Goal: Entertainment & Leisure: Browse casually

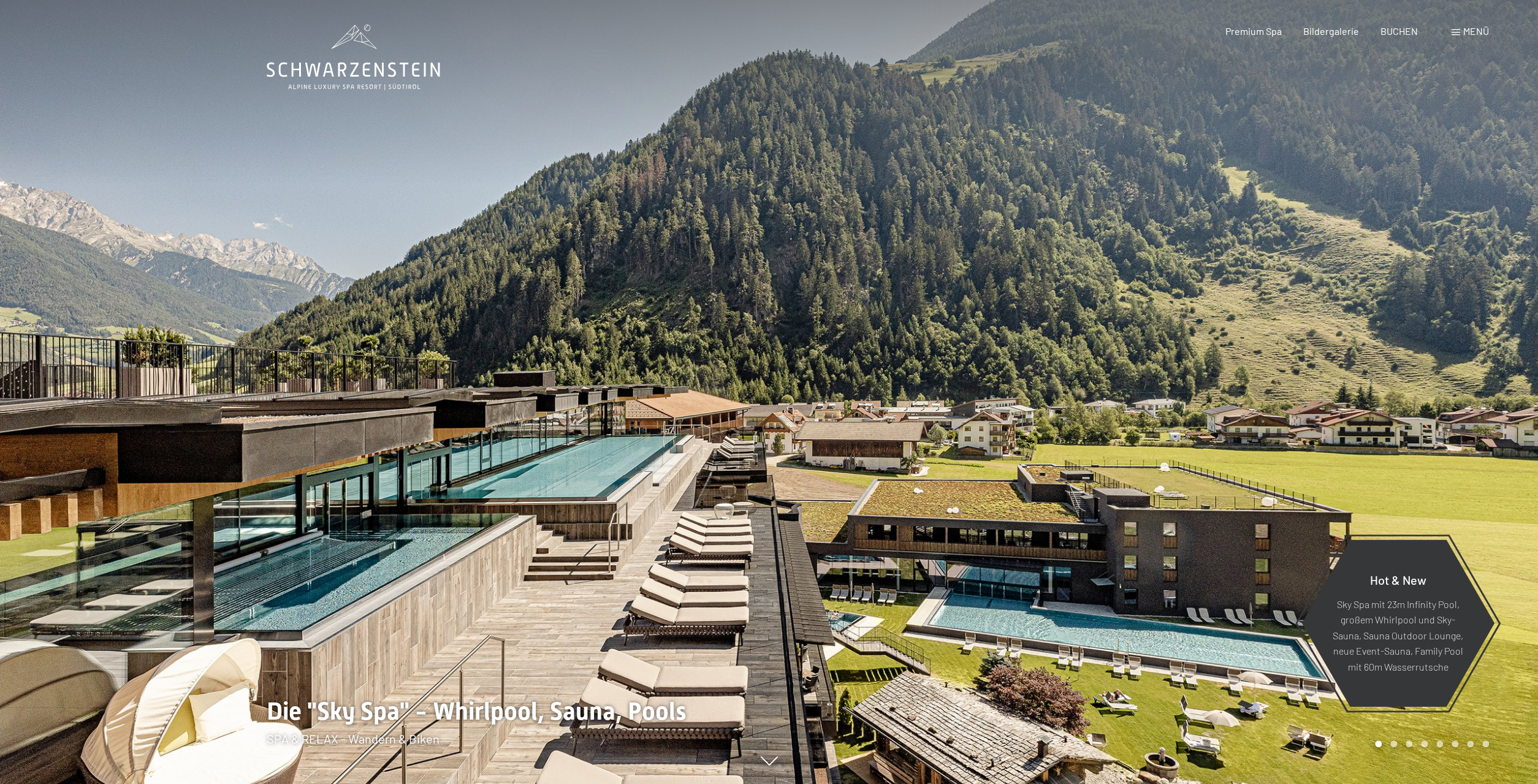
click at [1457, 28] on div "Menü" at bounding box center [1470, 31] width 37 height 14
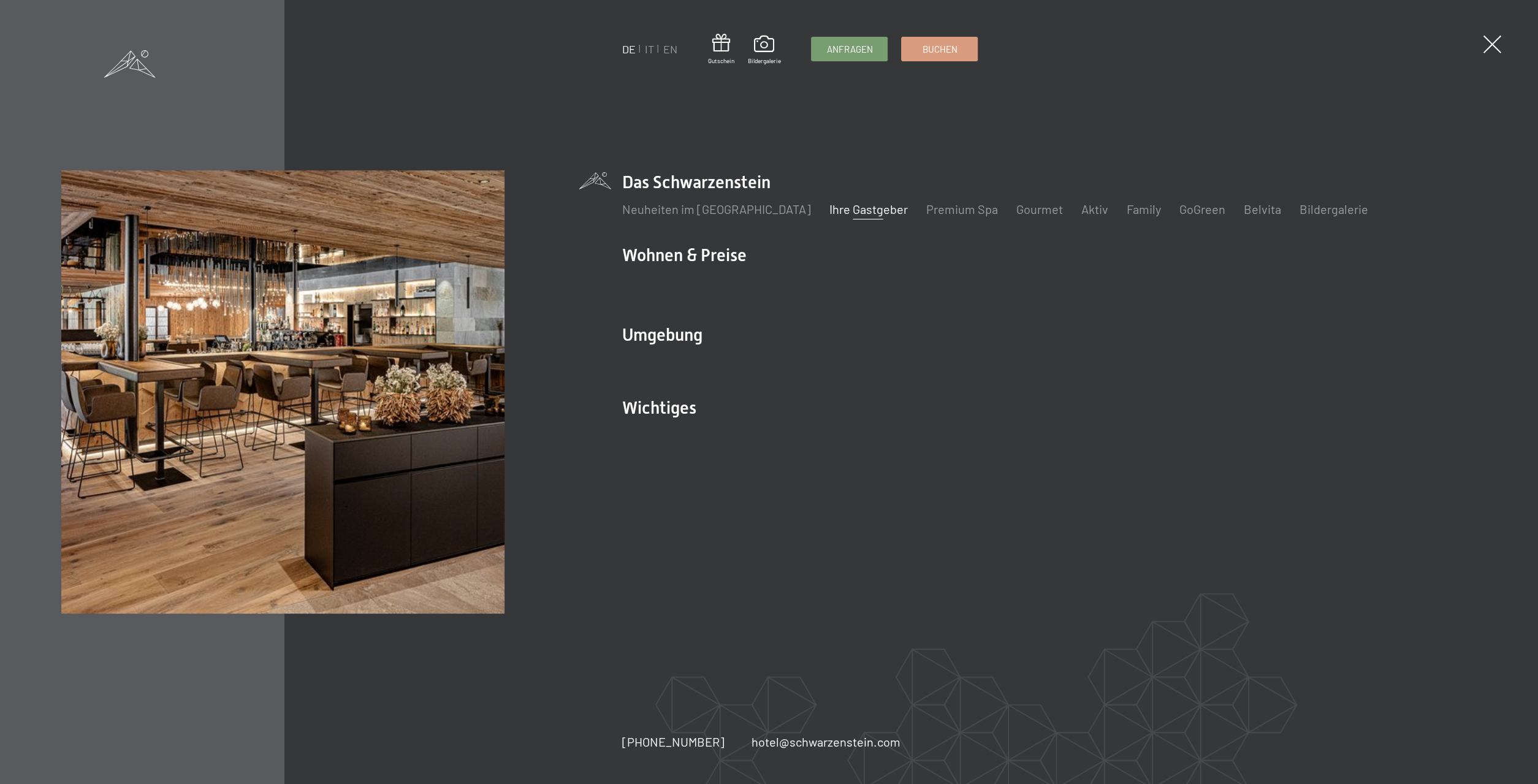
click at [855, 210] on link "Ihre Gastgeber" at bounding box center [868, 208] width 79 height 14
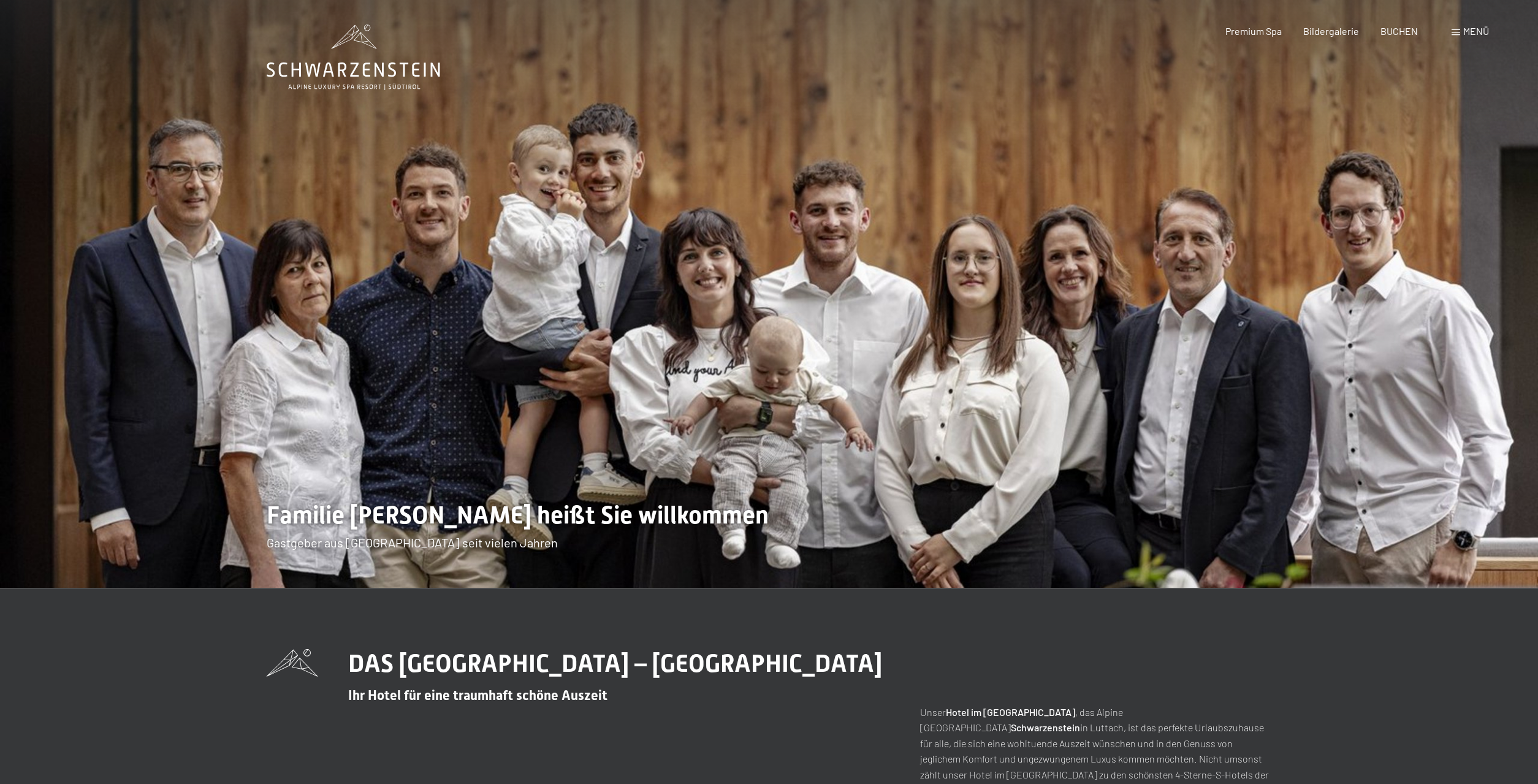
click at [1458, 30] on span at bounding box center [1456, 32] width 8 height 6
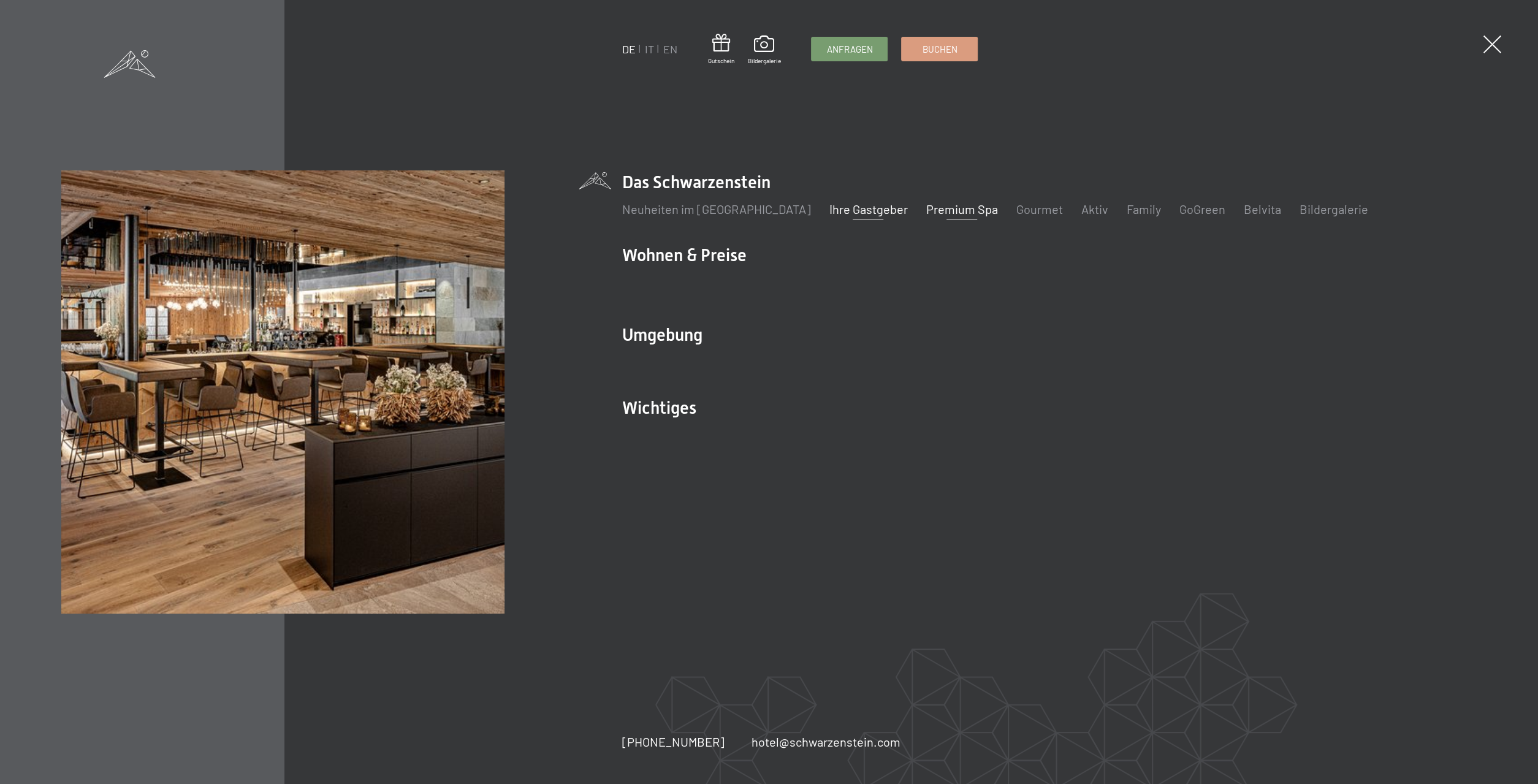
click at [943, 213] on link "Premium Spa" at bounding box center [961, 208] width 72 height 14
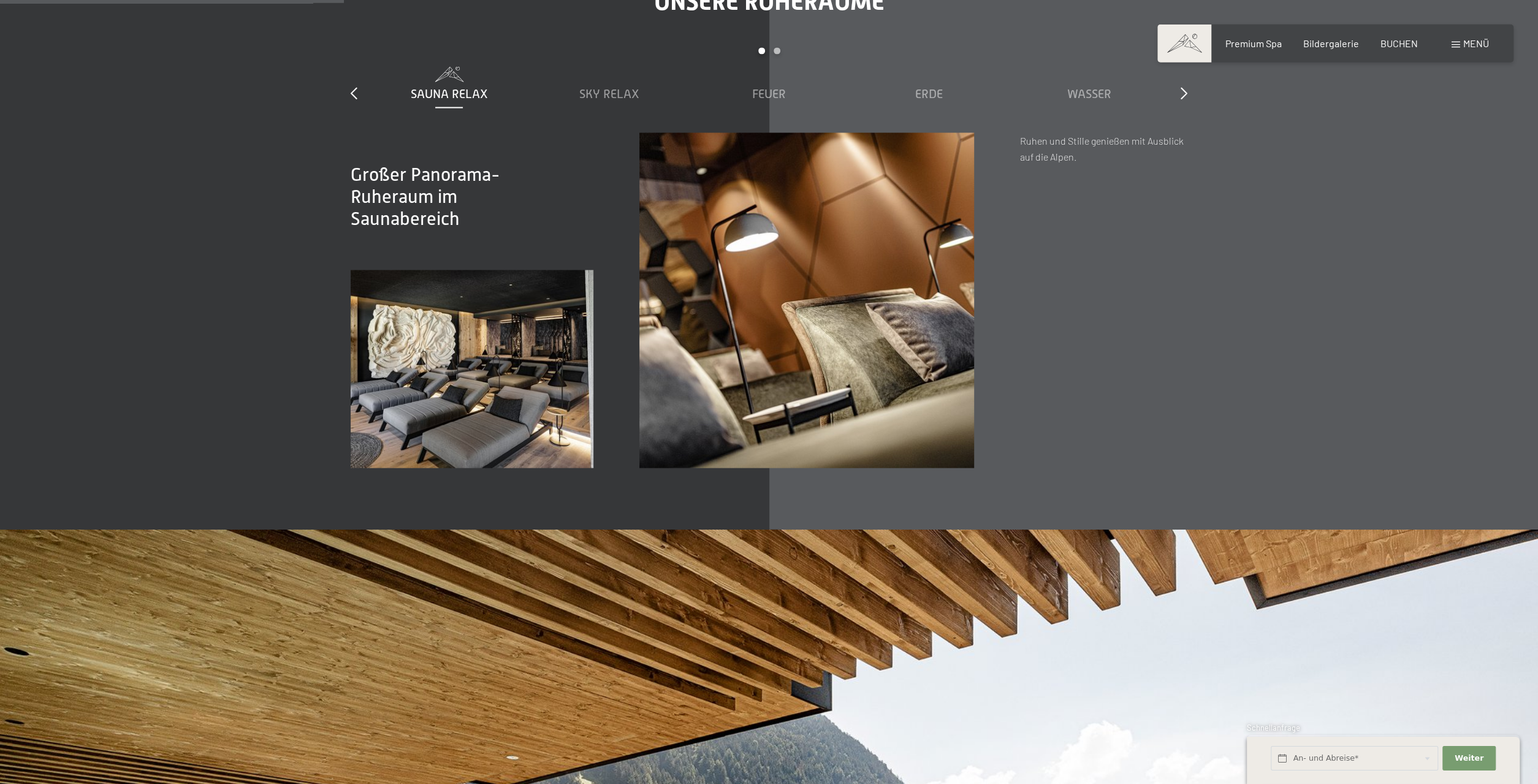
scroll to position [2295, 0]
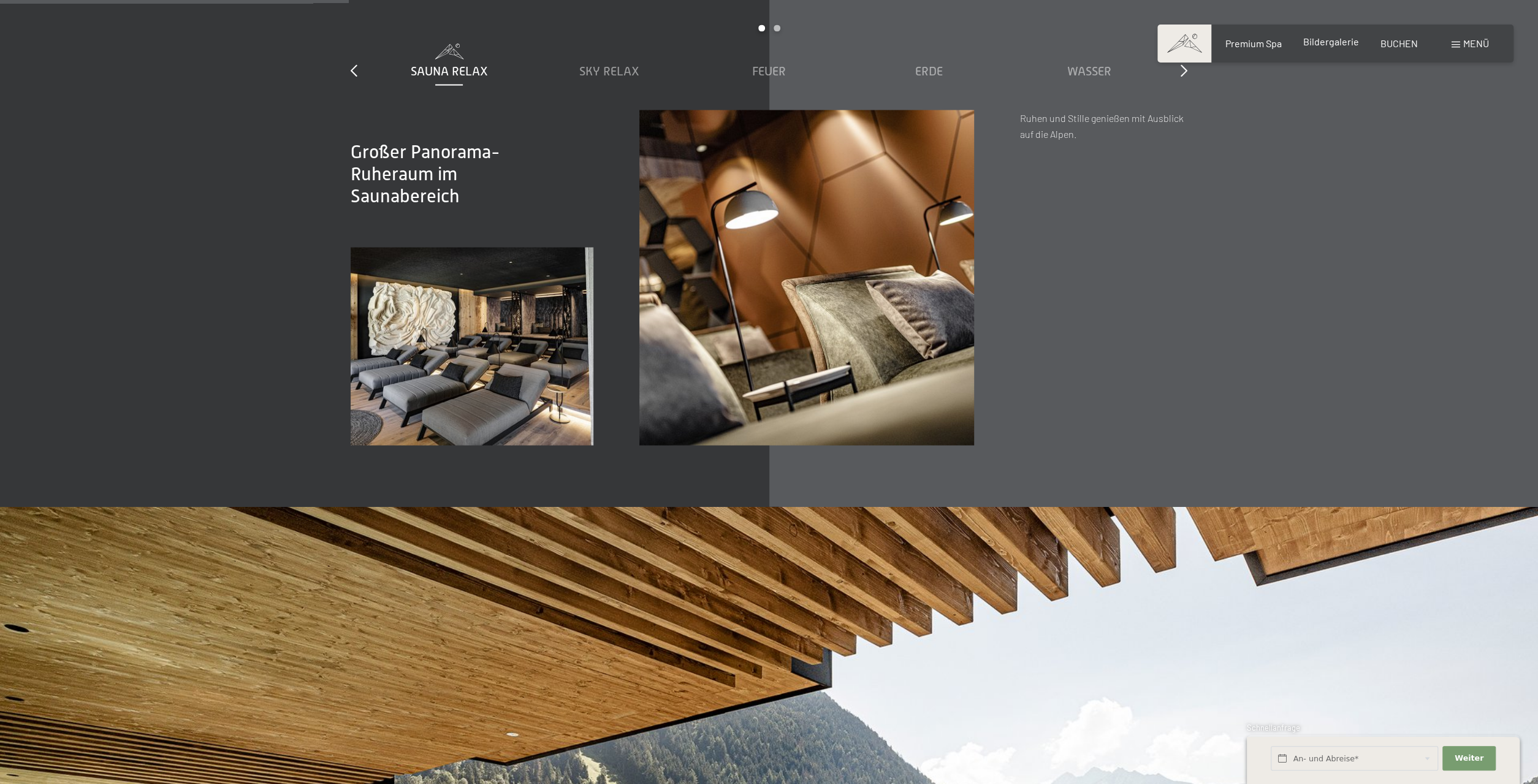
click at [1338, 39] on span "Bildergalerie" at bounding box center [1331, 41] width 56 height 12
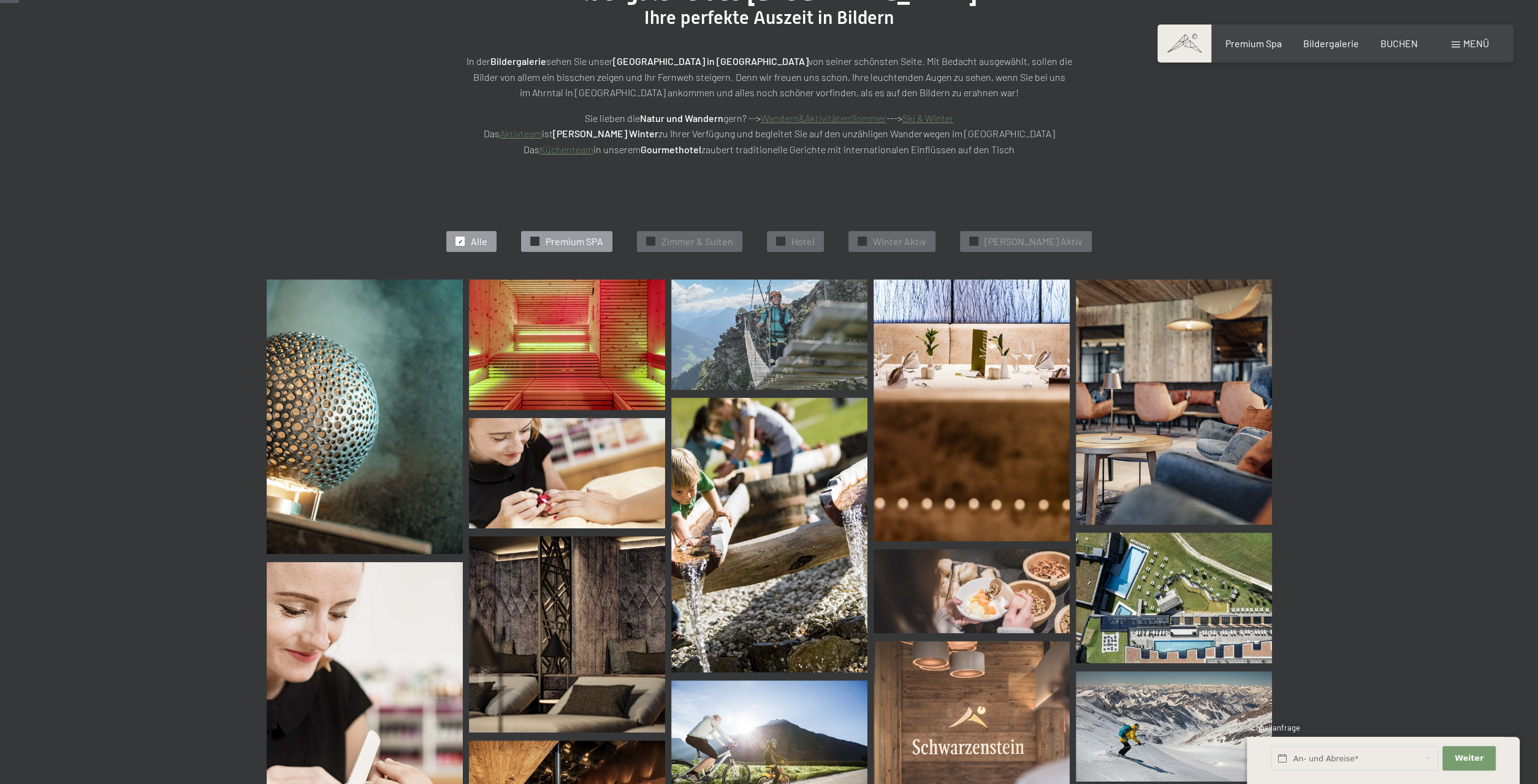
click at [574, 239] on span "Premium SPA" at bounding box center [574, 241] width 58 height 14
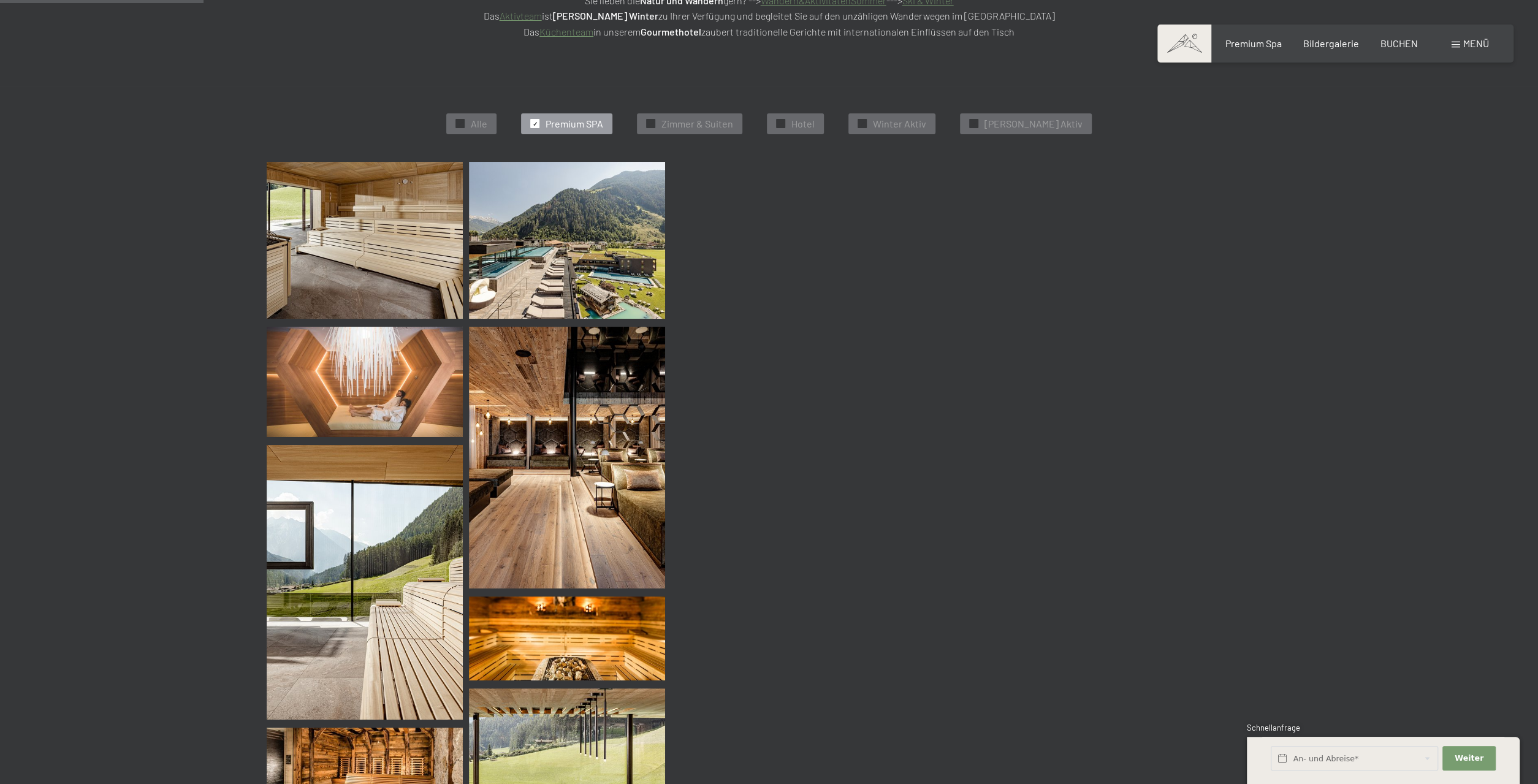
scroll to position [308, 0]
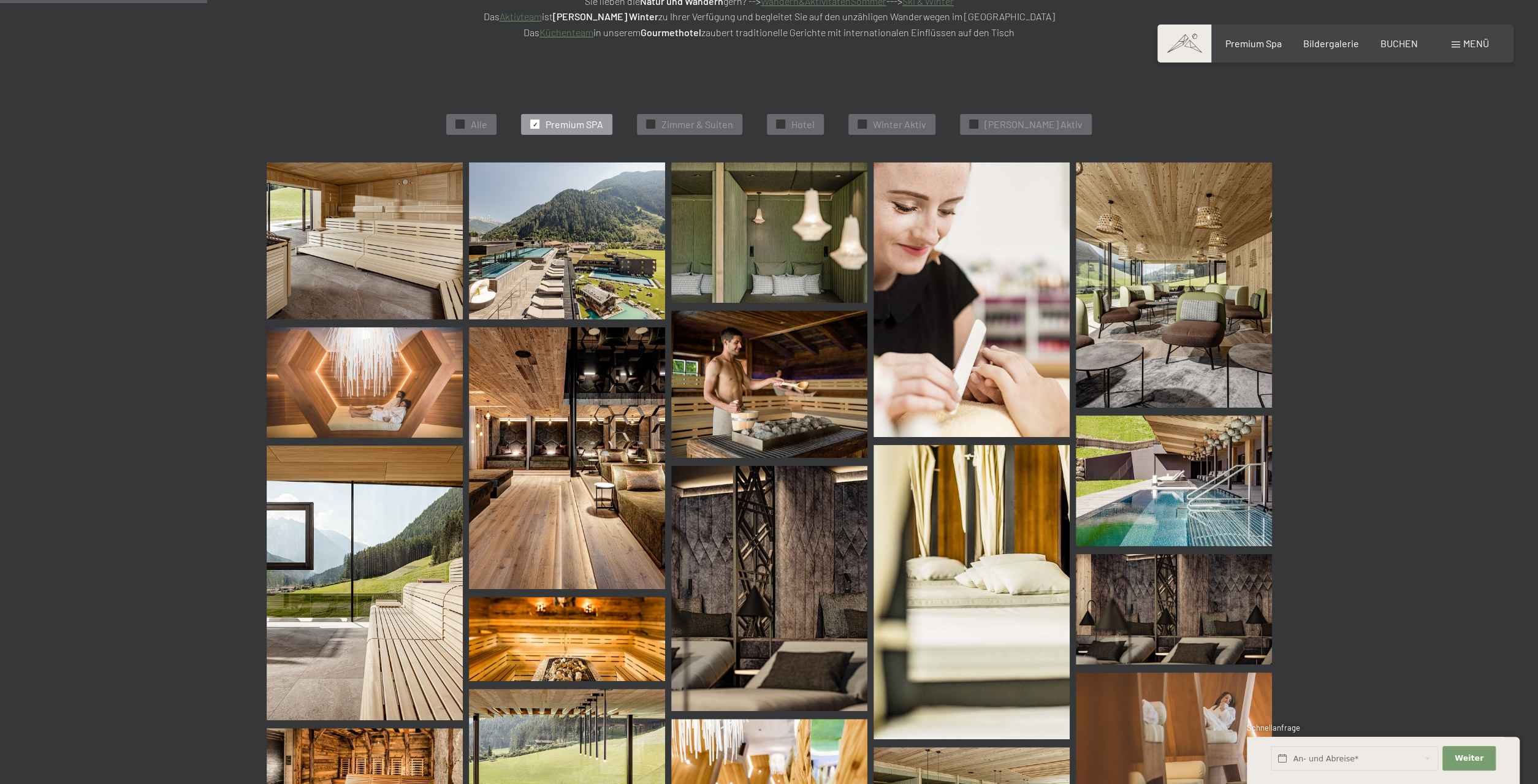
click at [587, 430] on img at bounding box center [567, 458] width 196 height 262
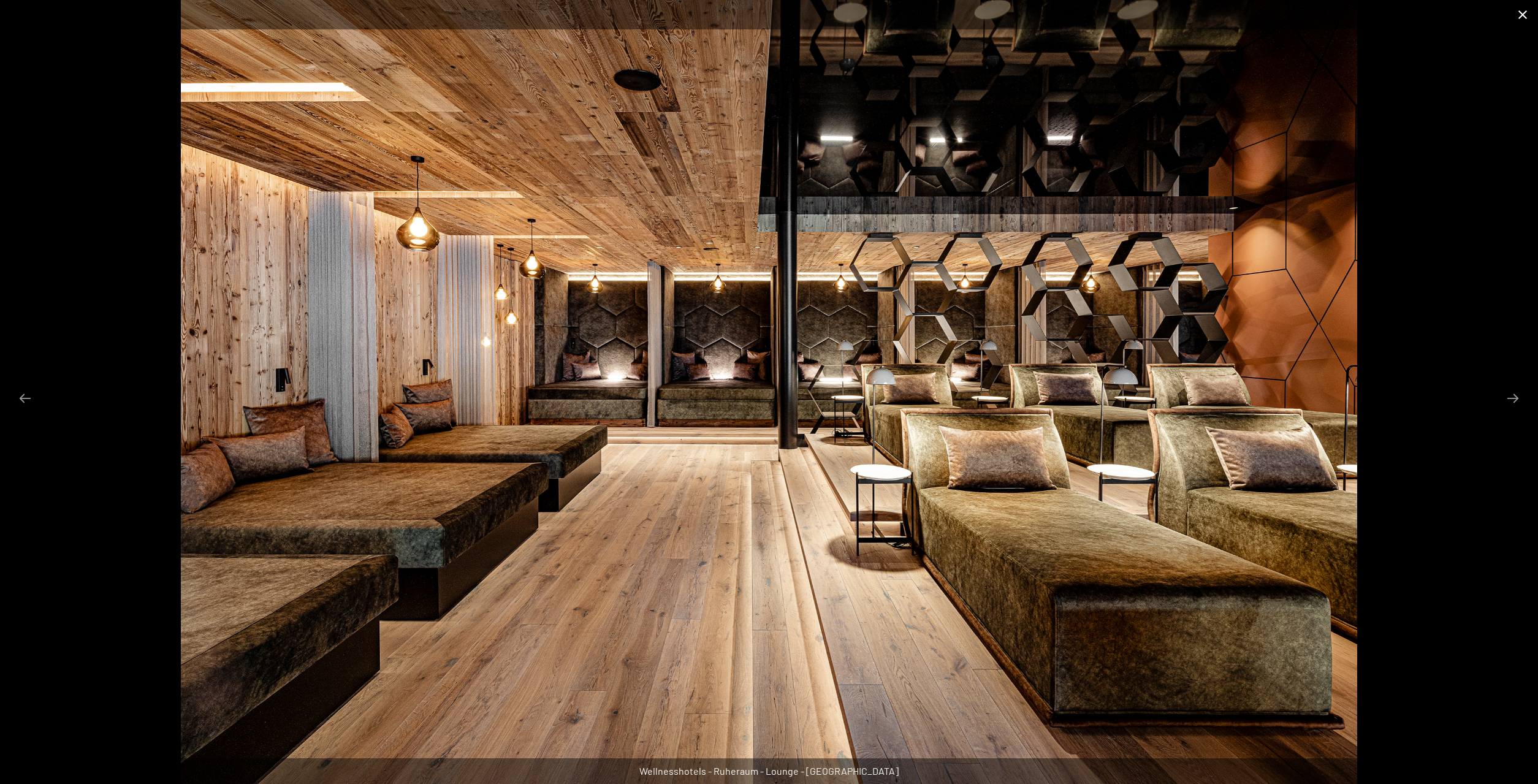
click at [1519, 9] on button "Close gallery" at bounding box center [1523, 14] width 30 height 29
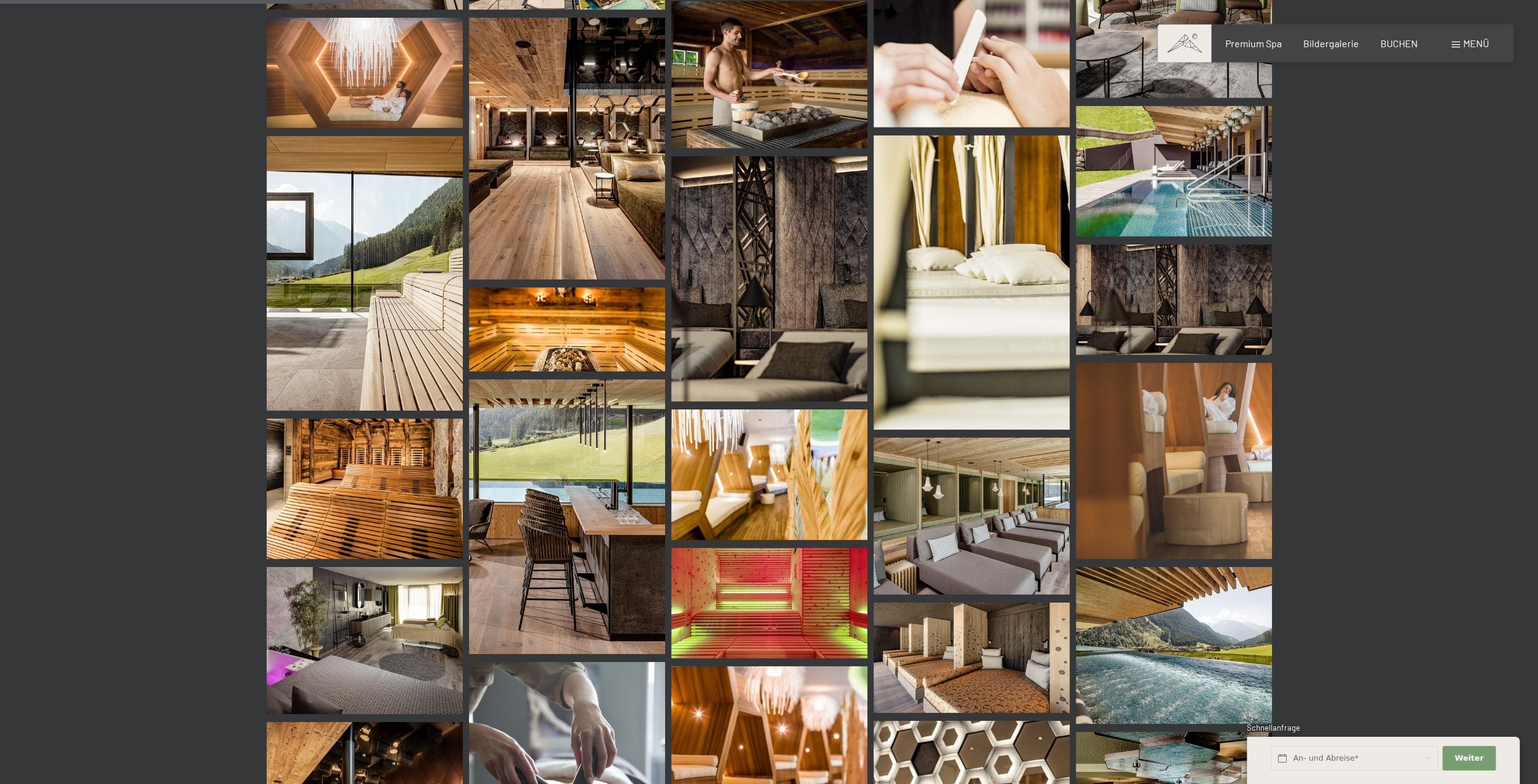
scroll to position [627, 0]
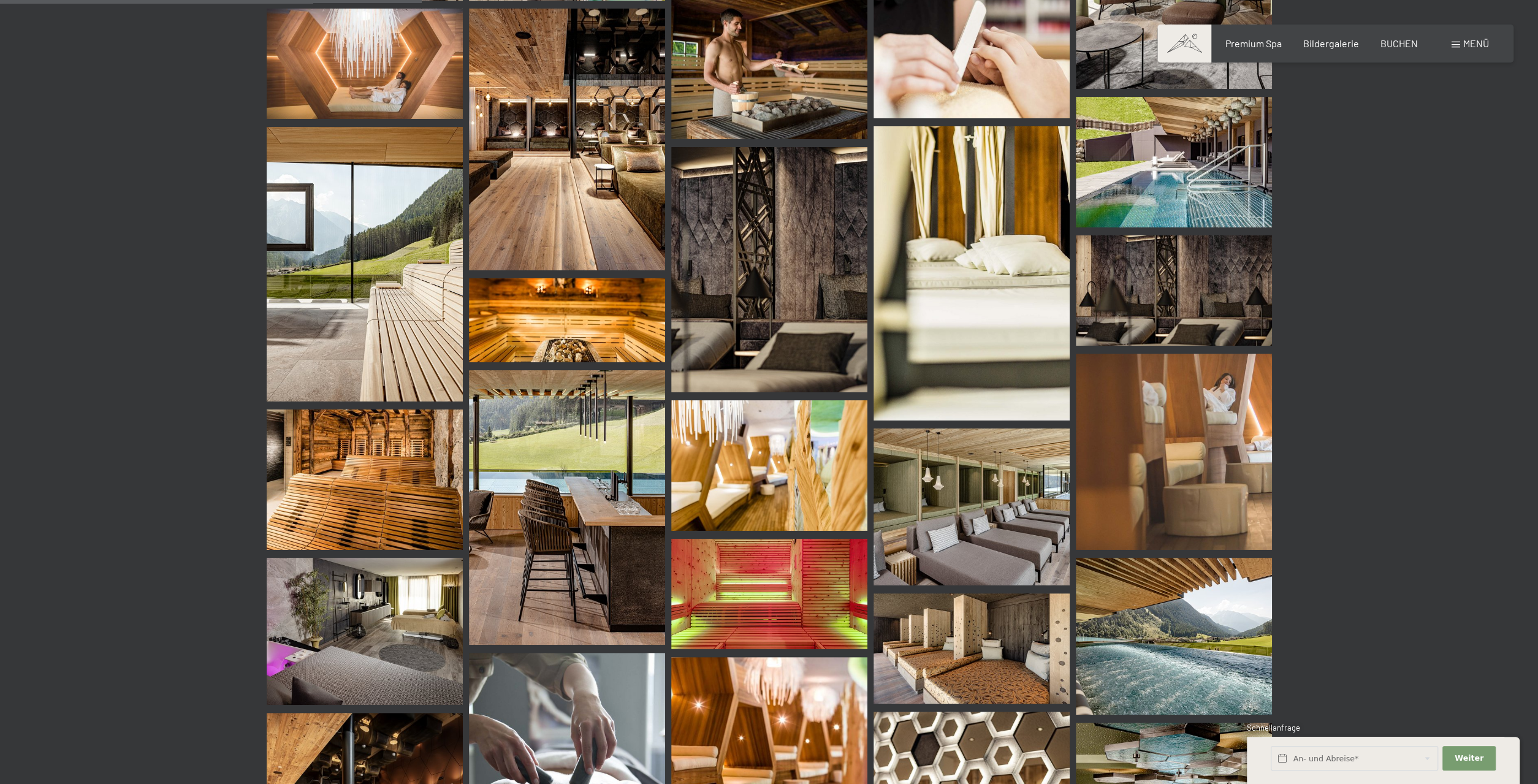
click at [717, 447] on img at bounding box center [770, 466] width 196 height 130
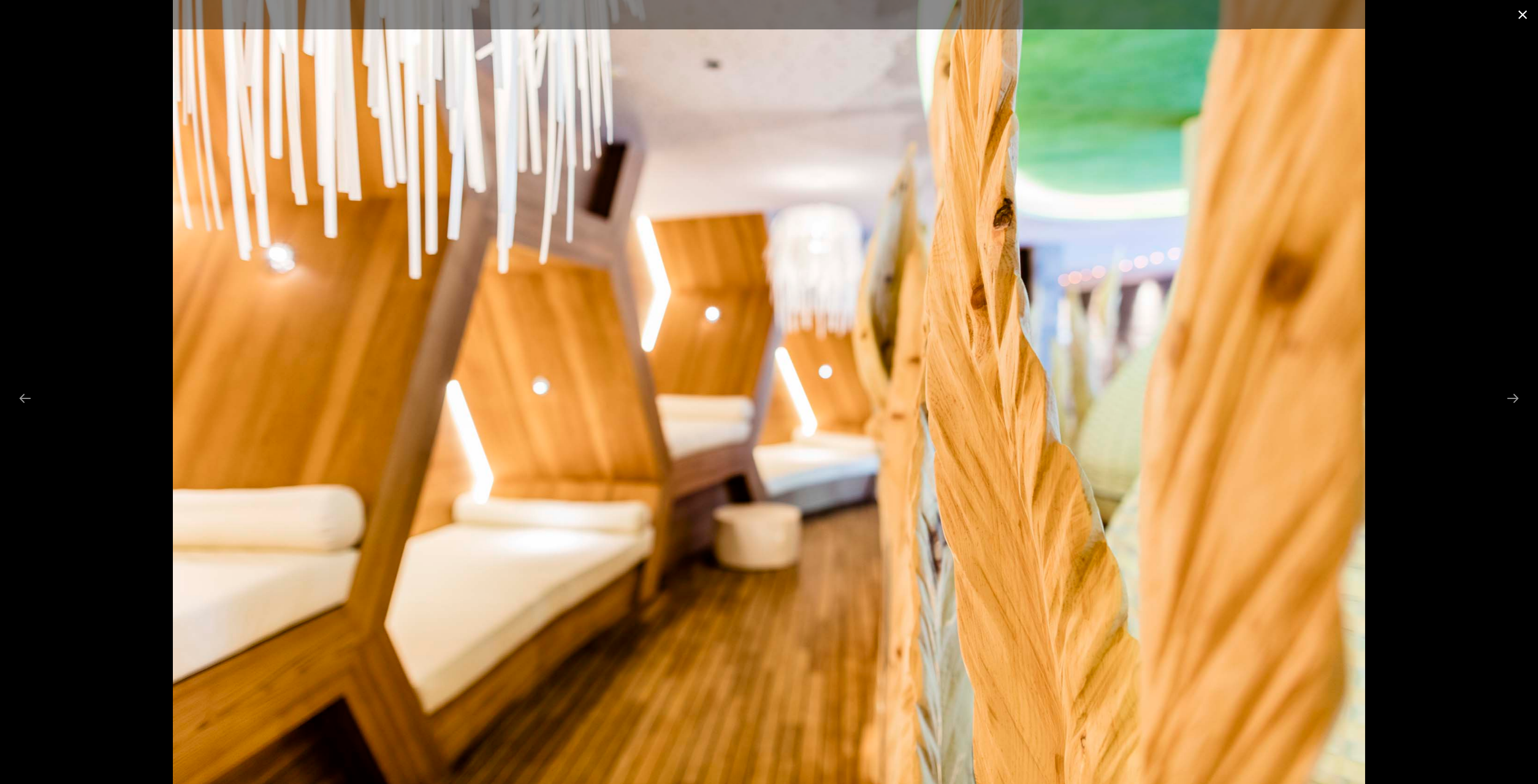
click at [1519, 19] on button "Close gallery" at bounding box center [1523, 14] width 30 height 29
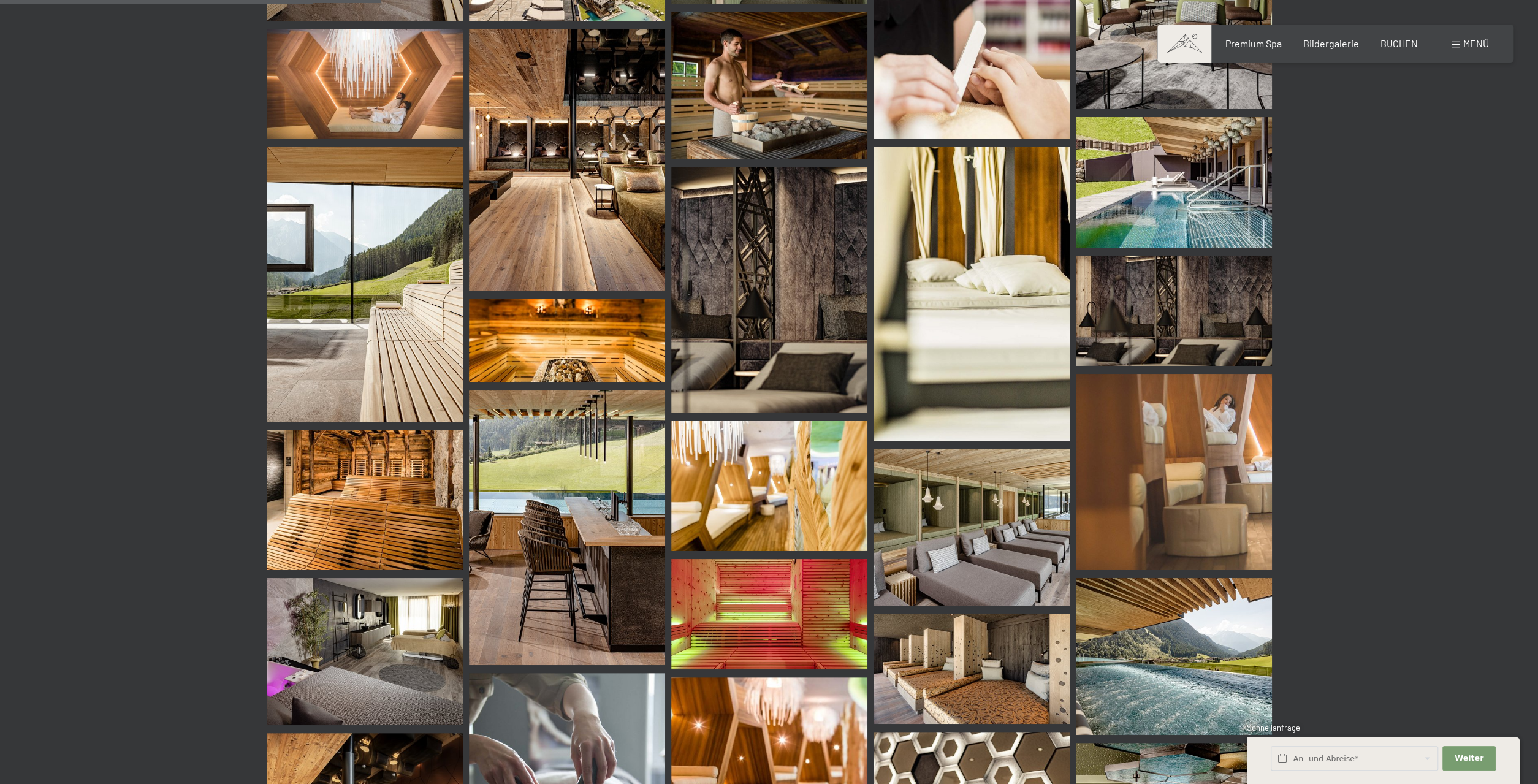
scroll to position [691, 0]
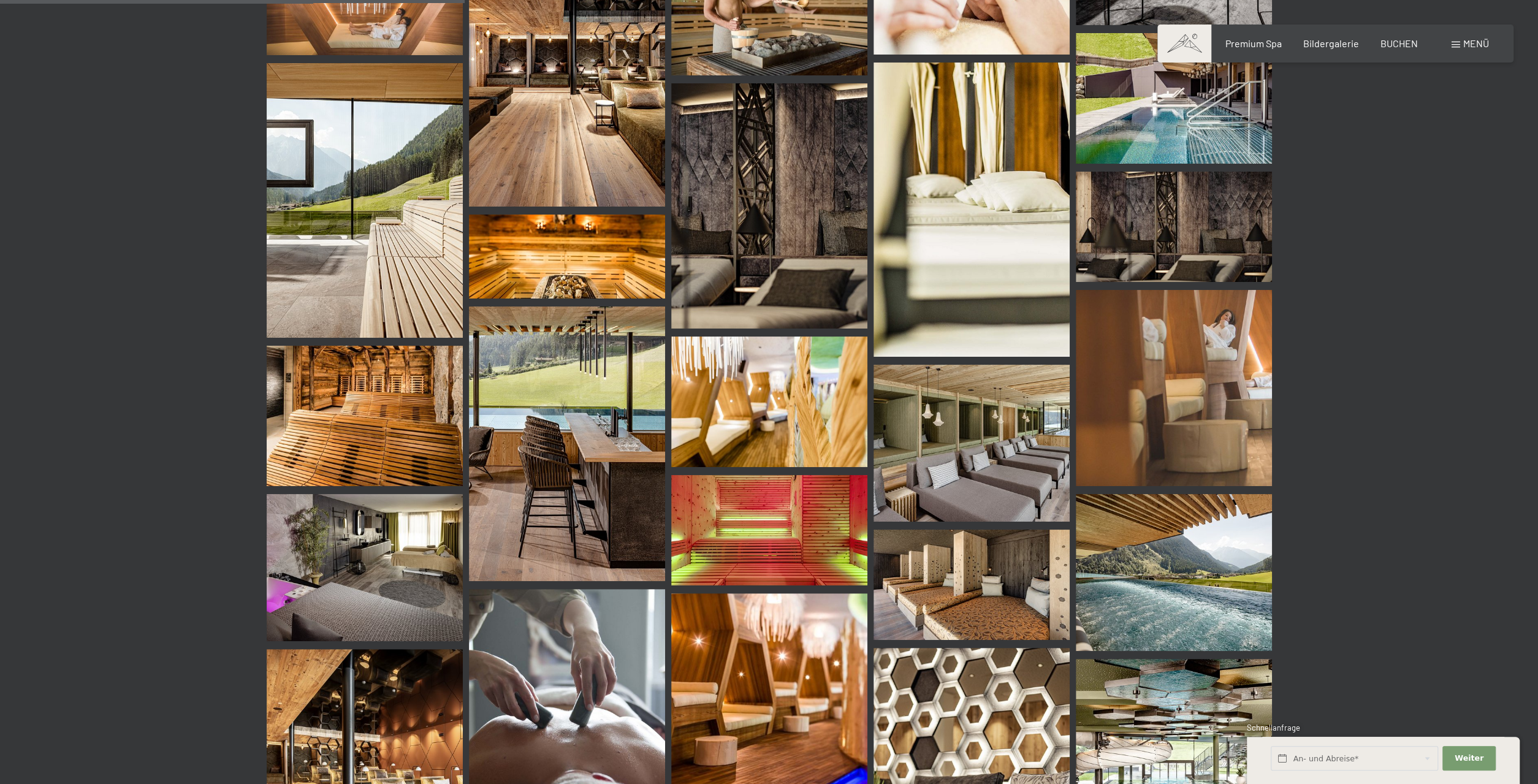
click at [743, 417] on img at bounding box center [770, 401] width 196 height 130
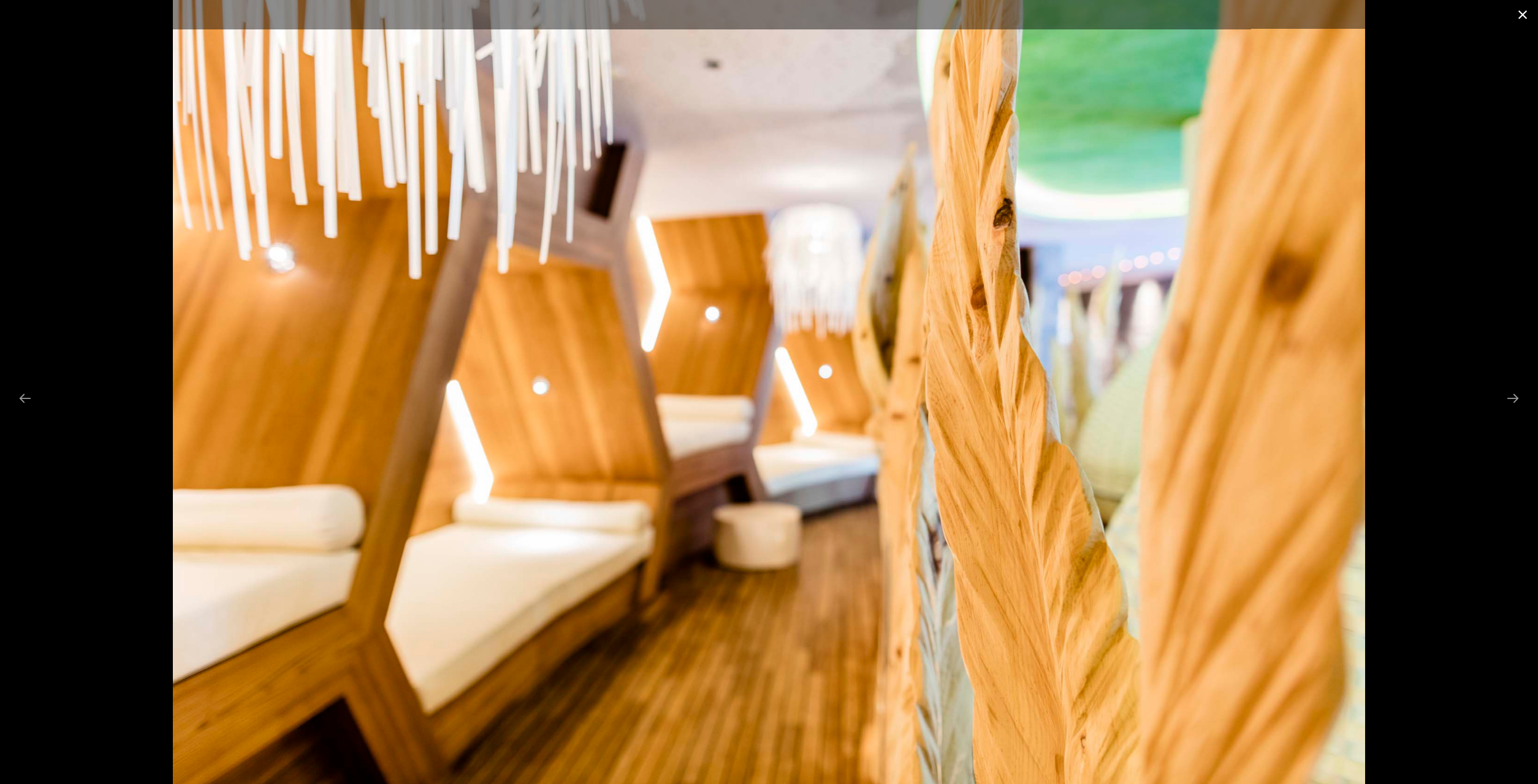
click at [1525, 14] on button "Close gallery" at bounding box center [1523, 14] width 30 height 29
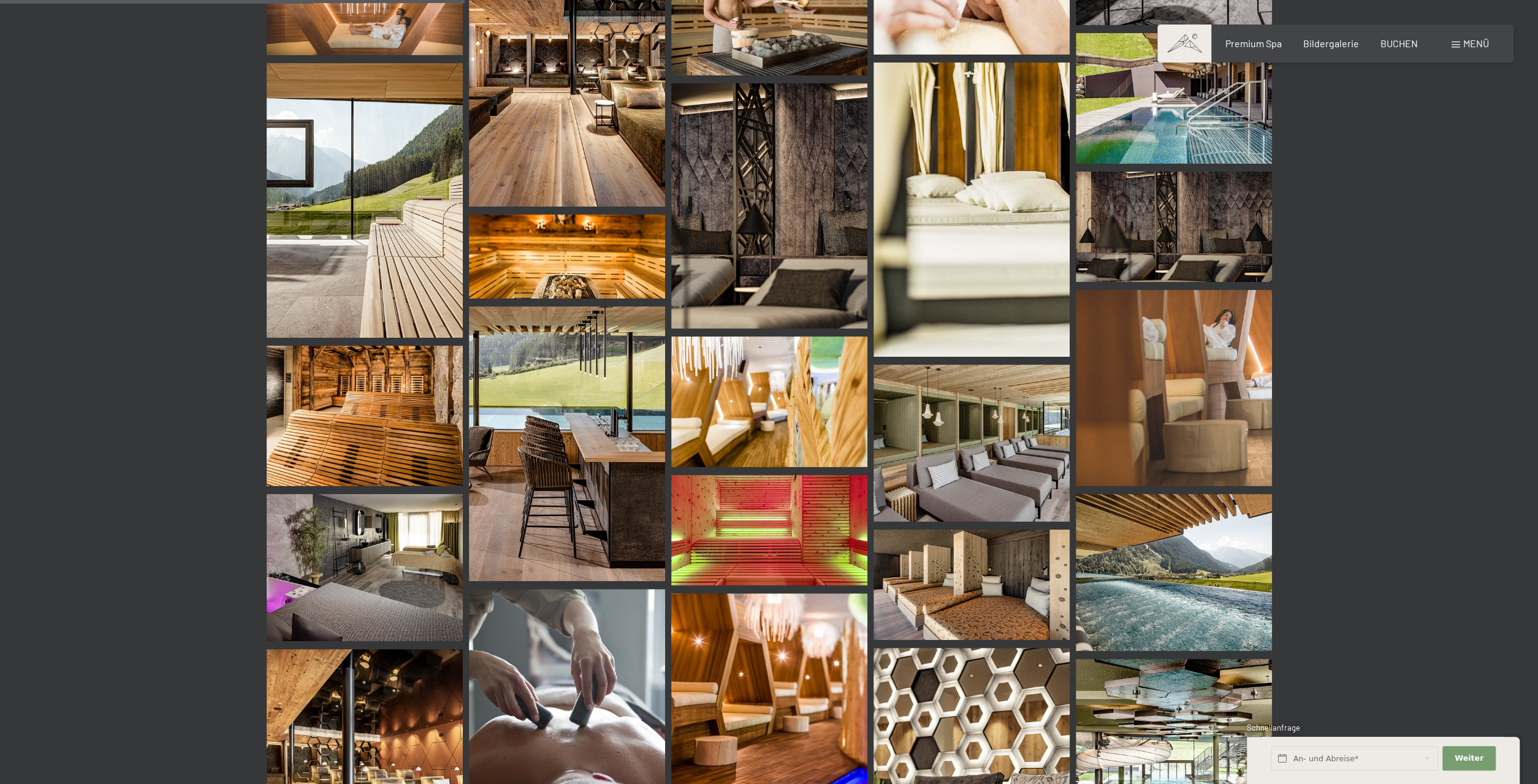
click at [689, 406] on img at bounding box center [770, 401] width 196 height 130
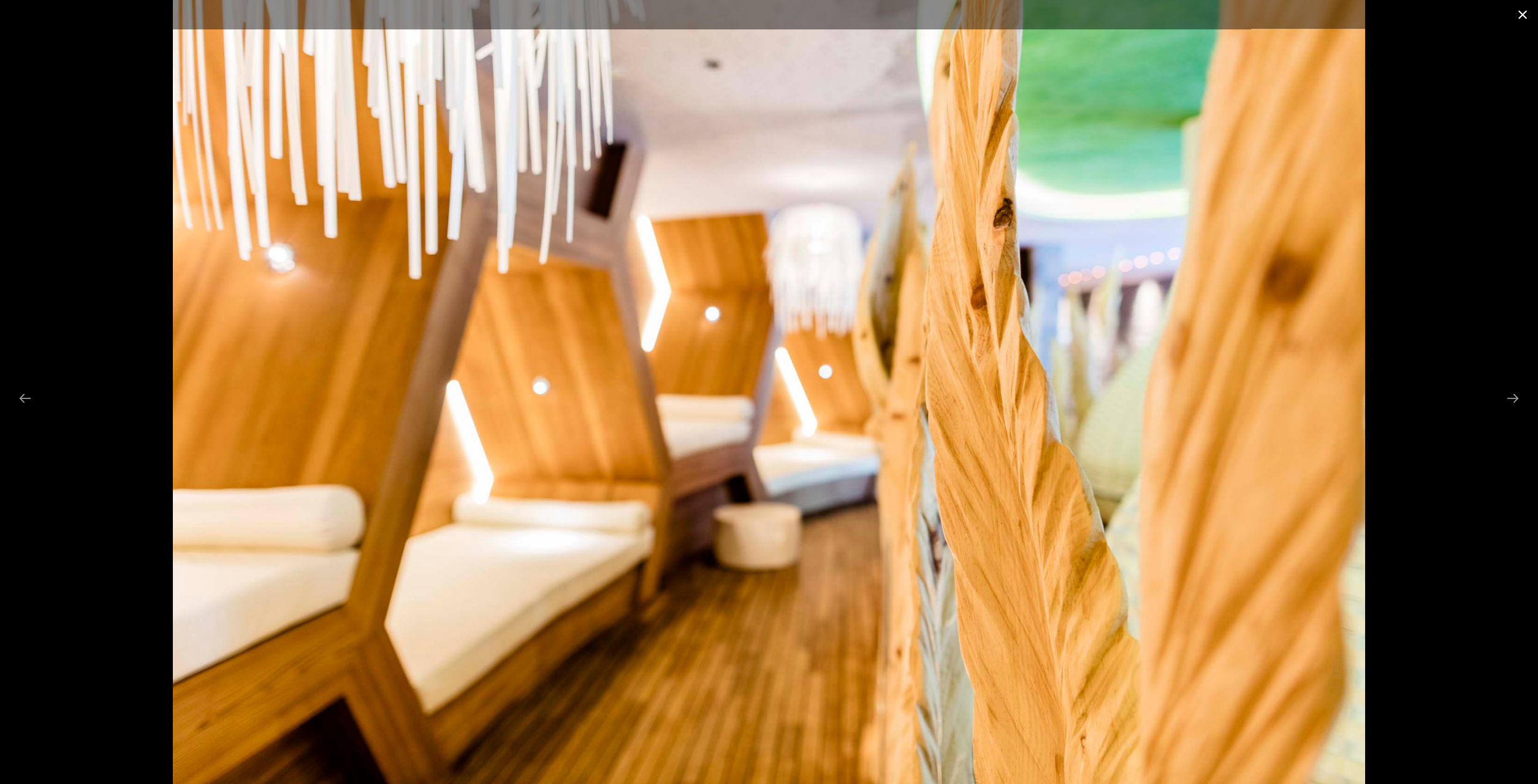
click at [1514, 12] on button "Close gallery" at bounding box center [1523, 14] width 30 height 29
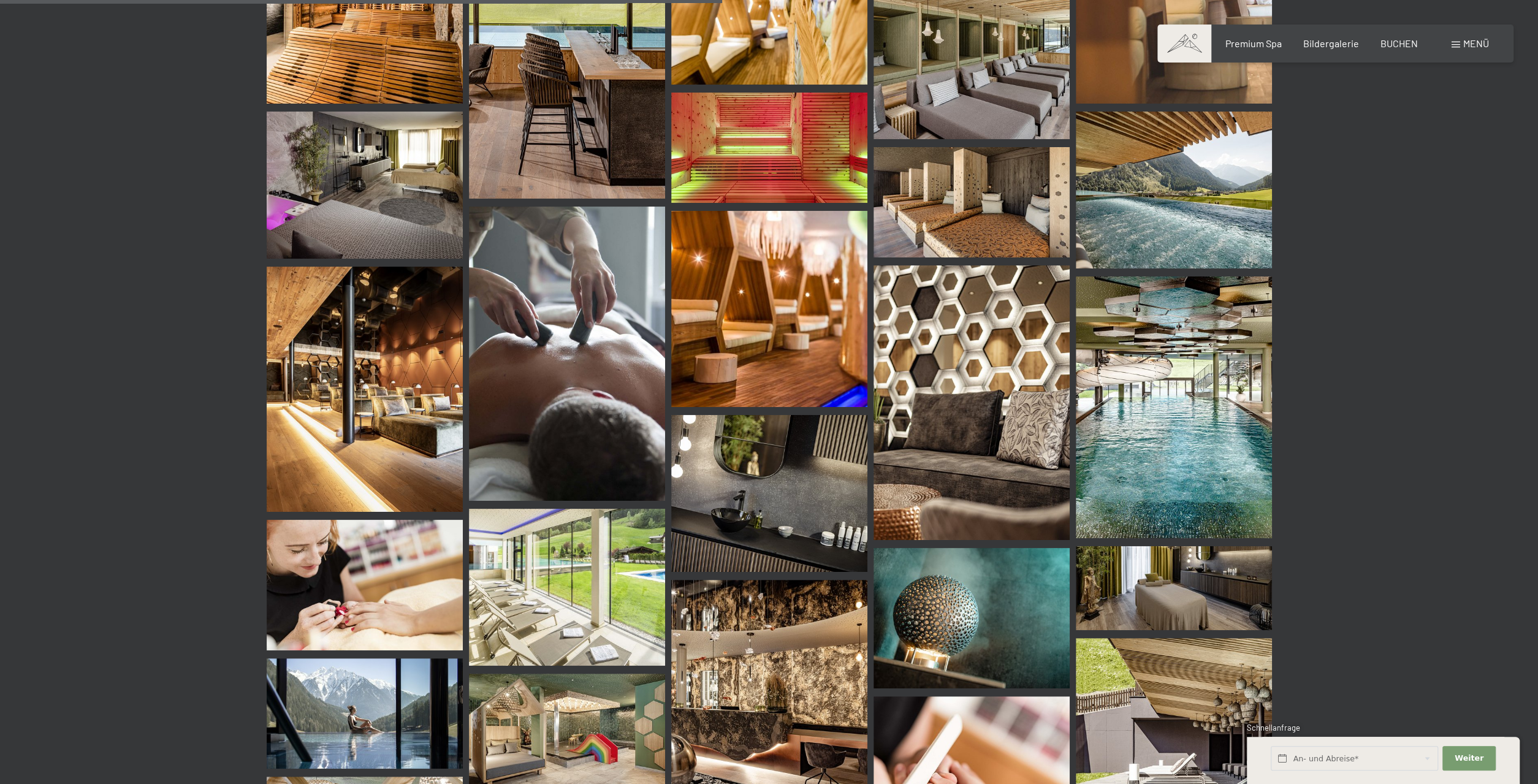
scroll to position [819, 0]
